Goal: Information Seeking & Learning: Learn about a topic

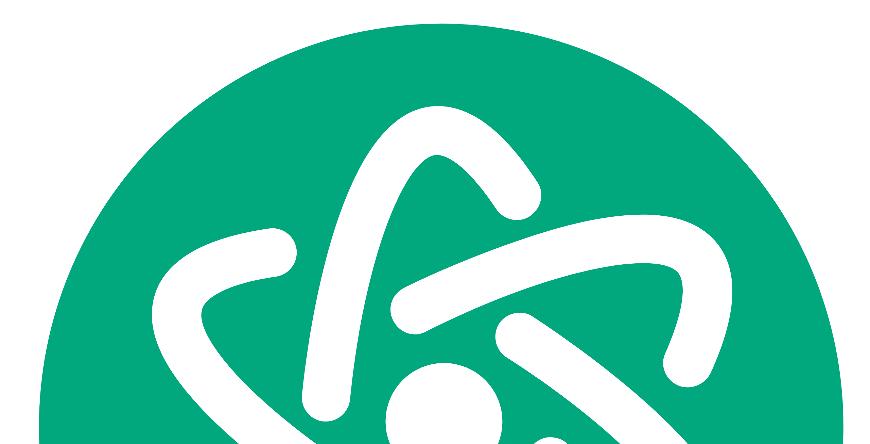
scroll to position [2357, 0]
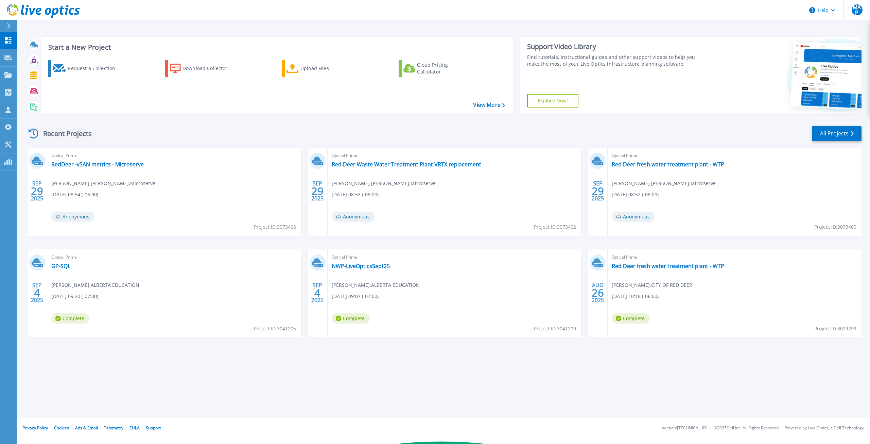
scroll to position [2613, 0]
click at [7, 27] on icon at bounding box center [9, 25] width 4 height 5
click at [661, 354] on div "Recent Projects All Projects SEP 29 2025 Optical Prime RedDeer -vSAN metrics - …" at bounding box center [444, 238] width 836 height 237
click at [13, 28] on div at bounding box center [11, 26] width 11 height 12
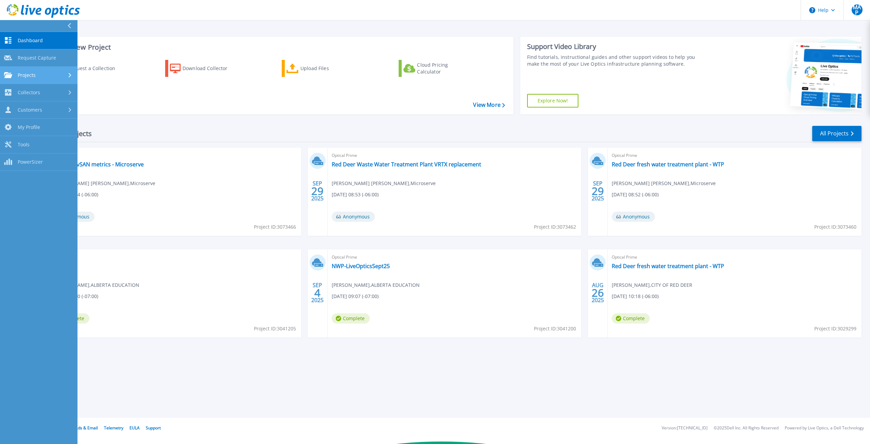
click at [36, 75] on div "Projects" at bounding box center [38, 75] width 69 height 6
click at [39, 94] on link "Search Projects" at bounding box center [39, 92] width 78 height 17
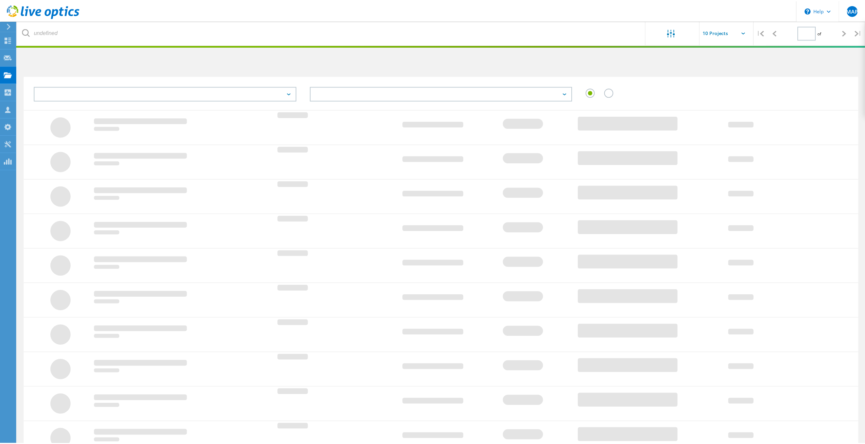
scroll to position [2612, 0]
type input "1"
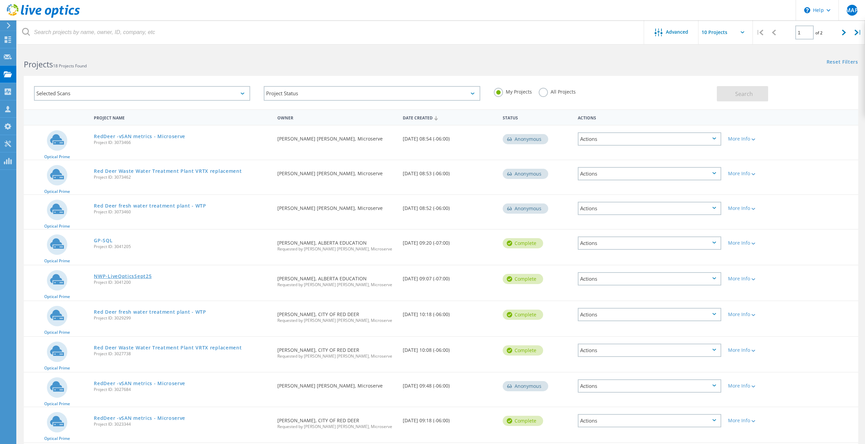
click at [143, 276] on link "NWP-LiveOpticsSept25" at bounding box center [123, 276] width 58 height 5
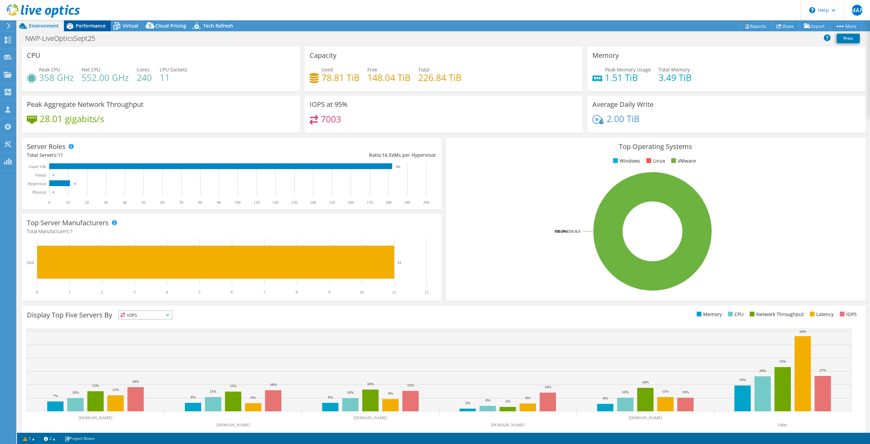
click at [85, 28] on span "Performance" at bounding box center [91, 25] width 30 height 6
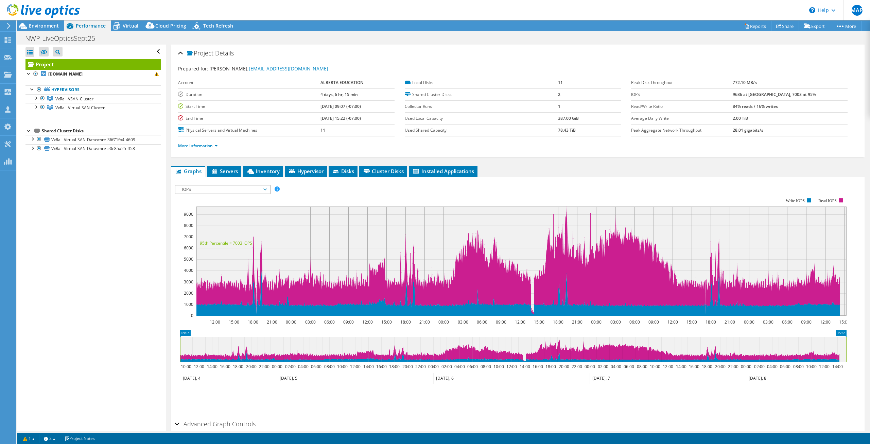
select select "USD"
click at [124, 27] on span "Virtual" at bounding box center [131, 25] width 16 height 6
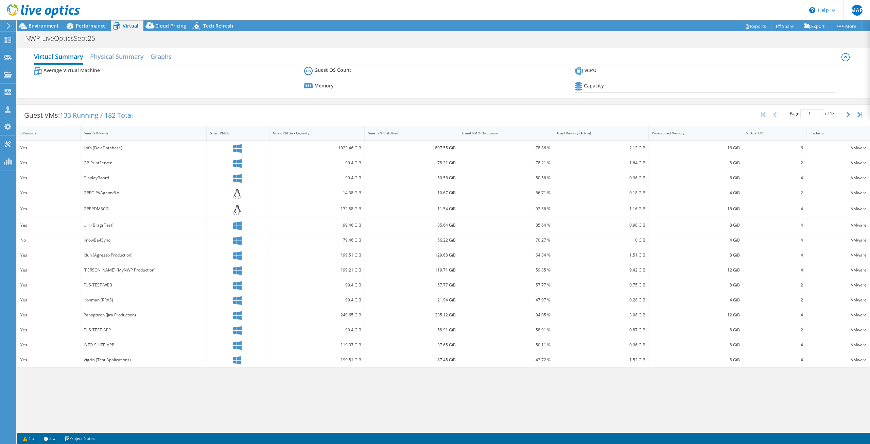
scroll to position [2612, 0]
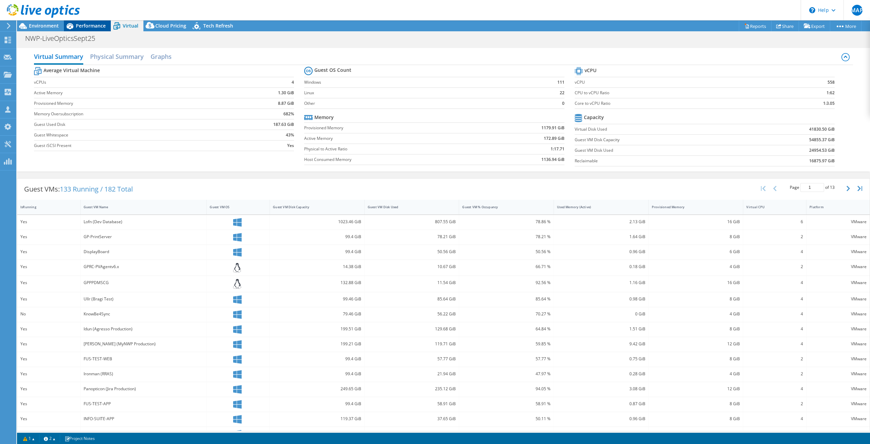
click at [89, 26] on span "Performance" at bounding box center [91, 25] width 30 height 6
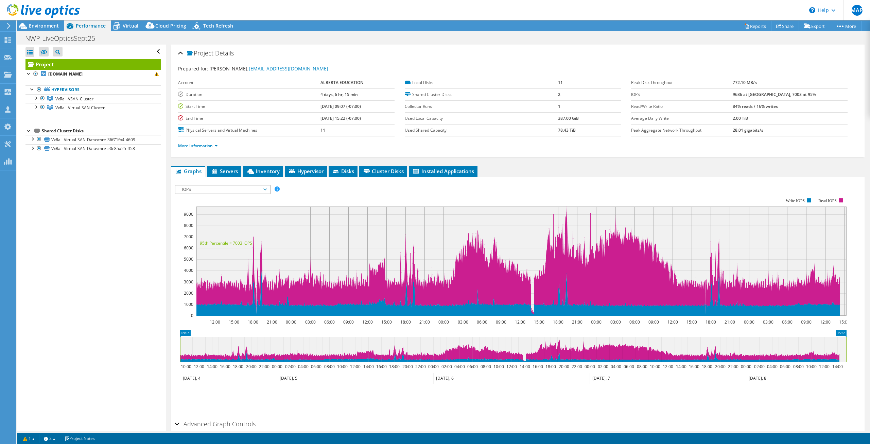
click at [451, 23] on div "Project Actions Project Actions Reports Share Export vSAN ReadyNode Sizer" at bounding box center [443, 25] width 853 height 11
click at [189, 144] on link "More Information" at bounding box center [198, 146] width 40 height 6
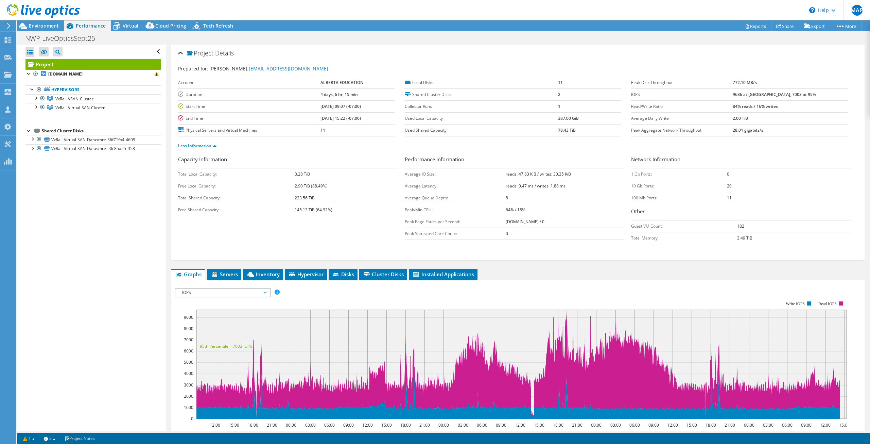
click at [455, 8] on header "MAP Channel Partner Marc Anthony Perez marcp@microserve.ca Microserve My Profil…" at bounding box center [435, 10] width 870 height 20
click at [234, 274] on span "Servers" at bounding box center [224, 274] width 27 height 7
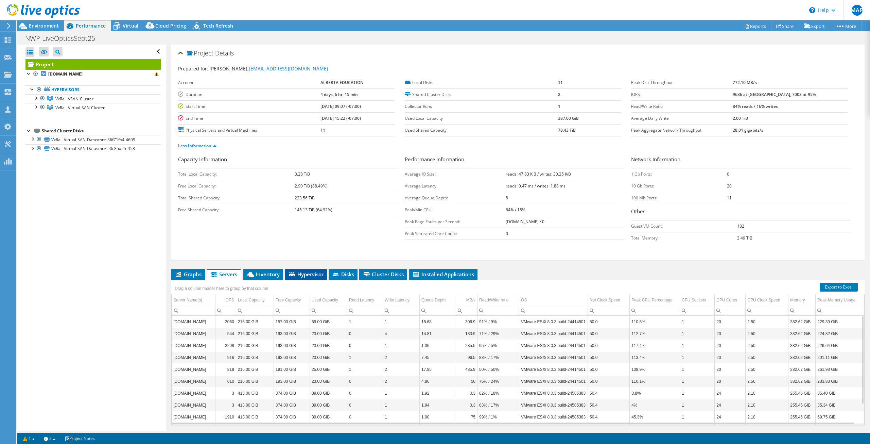
click at [295, 276] on span "Hypervisor" at bounding box center [305, 274] width 35 height 7
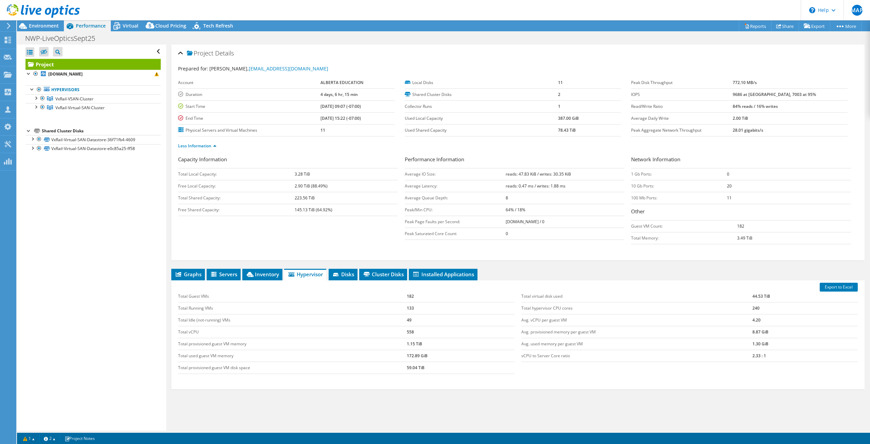
click at [262, 280] on div "Export to Excel Total Guest VMs 182 Total Running VMs 133 Total Idle (not-runni…" at bounding box center [517, 334] width 693 height 109
click at [264, 277] on span "Inventory" at bounding box center [262, 274] width 33 height 7
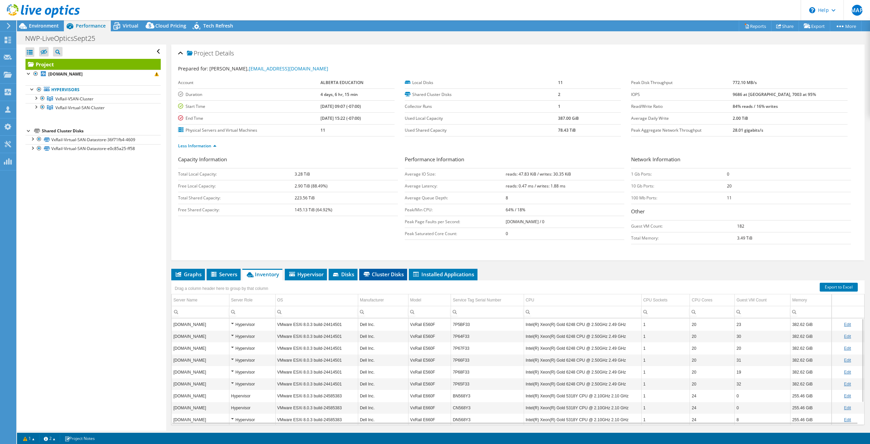
click at [380, 273] on span "Cluster Disks" at bounding box center [383, 274] width 41 height 7
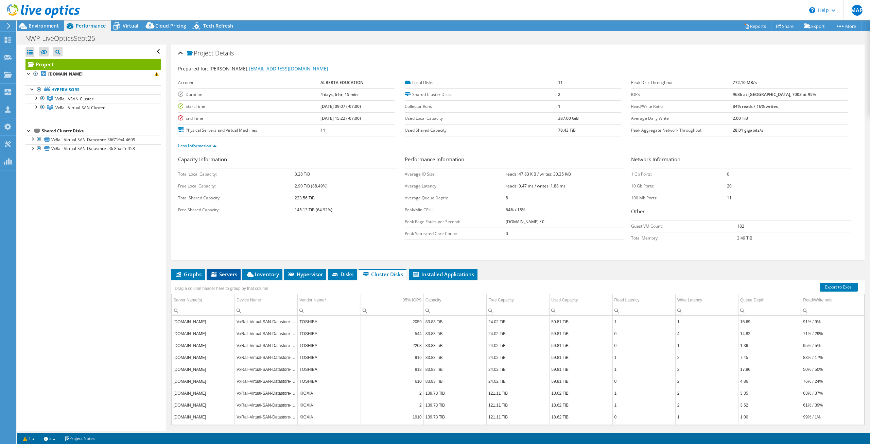
click at [225, 272] on span "Servers" at bounding box center [223, 274] width 27 height 7
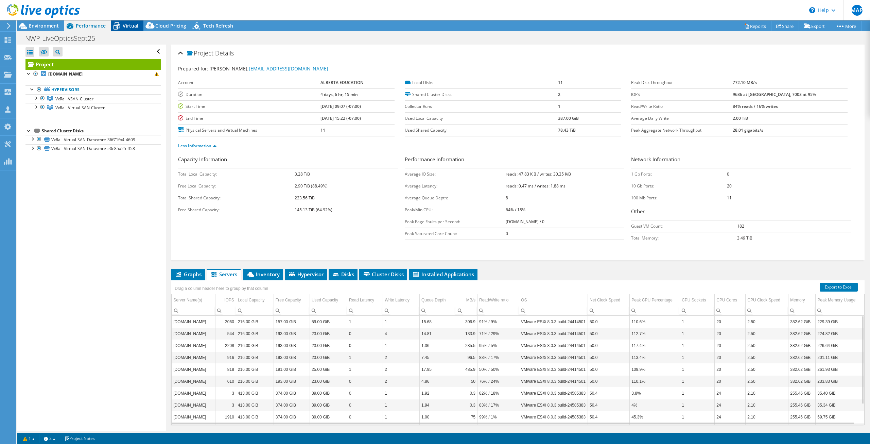
click at [131, 26] on span "Virtual" at bounding box center [131, 25] width 16 height 6
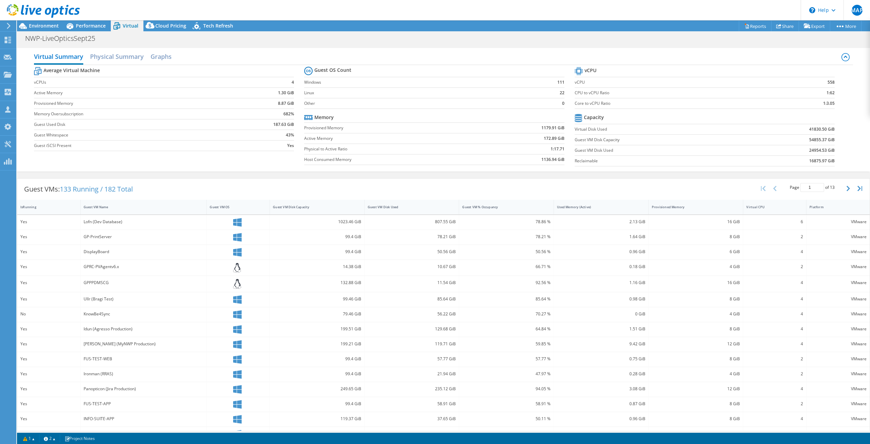
click at [472, 9] on header "MAP Channel Partner Marc Anthony Perez marcp@microserve.ca Microserve My Profil…" at bounding box center [435, 10] width 870 height 20
